Goal: Transaction & Acquisition: Book appointment/travel/reservation

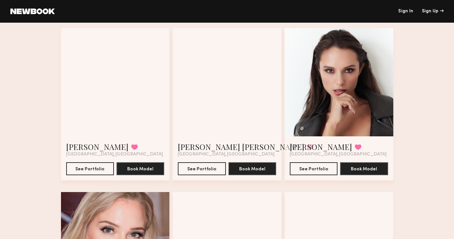
scroll to position [219, 0]
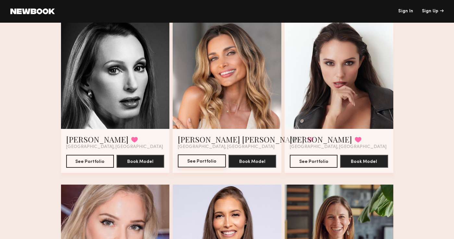
click at [199, 163] on button "See Portfolio" at bounding box center [202, 161] width 48 height 13
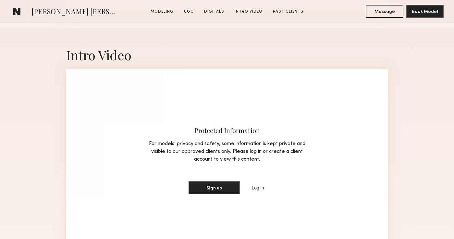
scroll to position [1702, 0]
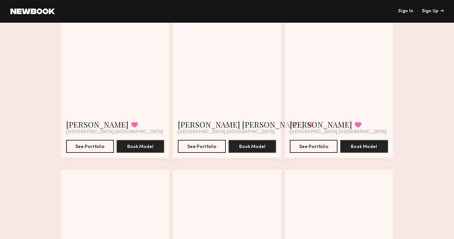
scroll to position [230, 0]
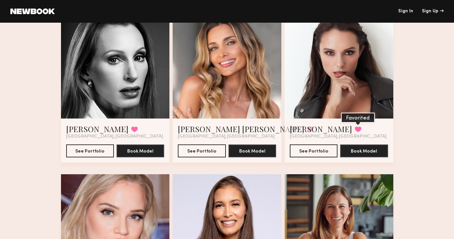
click at [355, 128] on button at bounding box center [358, 129] width 7 height 6
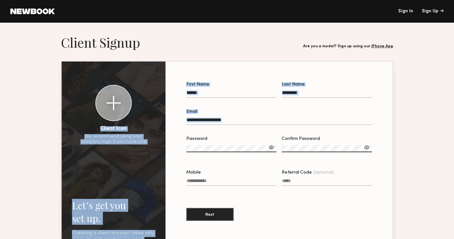
drag, startPoint x: 297, startPoint y: 130, endPoint x: 160, endPoint y: 18, distance: 177.8
click at [160, 40] on section "Let’s get you set up. Sign Up Below. Creating a client account takes only a min…" at bounding box center [227, 158] width 332 height 249
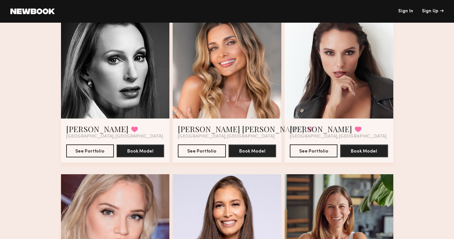
click at [317, 56] on div at bounding box center [338, 64] width 109 height 109
click at [315, 150] on button "See Portfolio" at bounding box center [314, 150] width 48 height 13
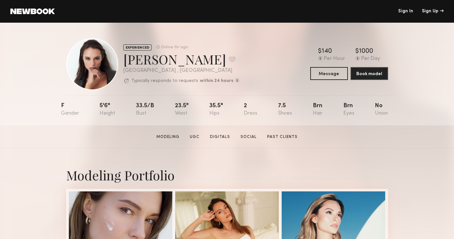
drag, startPoint x: 195, startPoint y: 60, endPoint x: 122, endPoint y: 56, distance: 73.1
click at [122, 56] on div "EXPERIENCED Online 1hr ago [PERSON_NAME] Favorite [GEOGRAPHIC_DATA] , [GEOGRAPH…" at bounding box center [152, 64] width 173 height 52
copy div "[PERSON_NAME]"
